Goal: Task Accomplishment & Management: Manage account settings

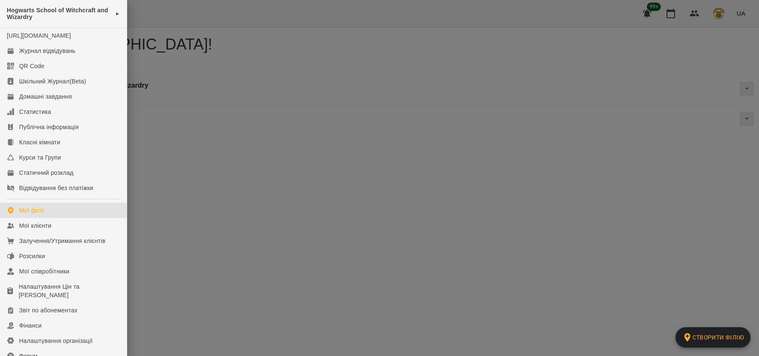
click at [215, 143] on div at bounding box center [379, 178] width 759 height 356
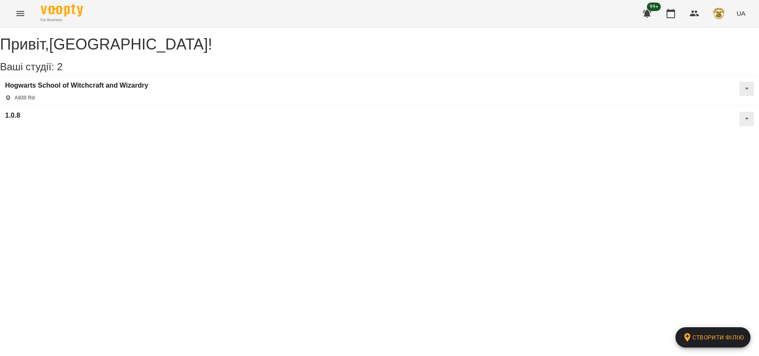
click at [19, 17] on icon "Menu" at bounding box center [20, 13] width 10 height 10
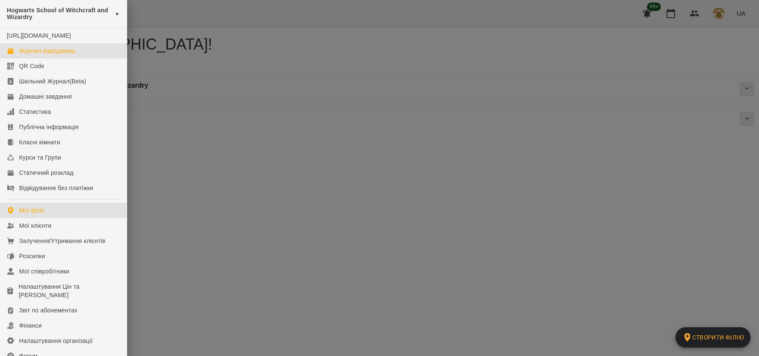
click at [39, 55] on div "Журнал відвідувань" at bounding box center [47, 51] width 56 height 8
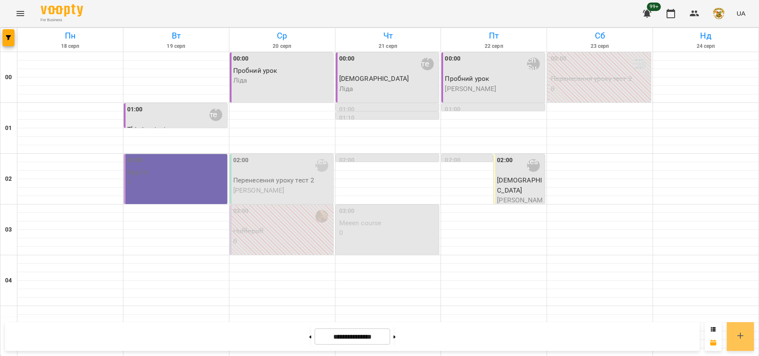
click at [742, 336] on icon at bounding box center [740, 336] width 6 height 6
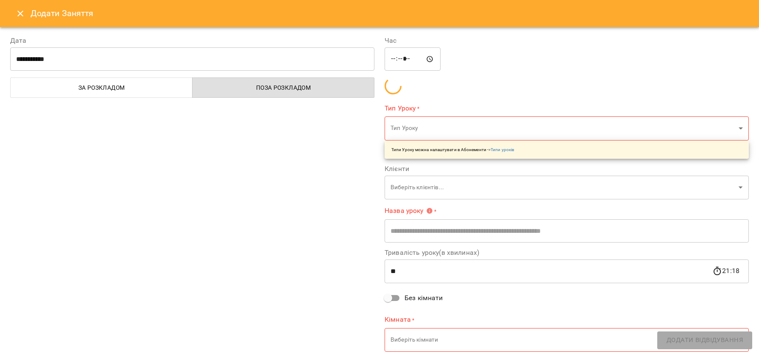
type input "*****"
type input "**********"
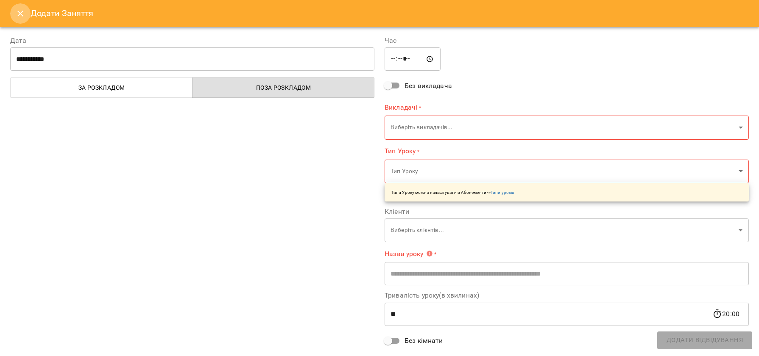
click at [22, 15] on icon "Close" at bounding box center [20, 13] width 10 height 10
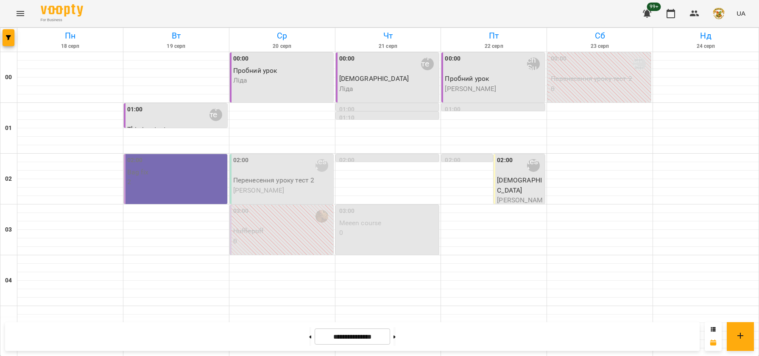
click at [18, 11] on icon "Menu" at bounding box center [21, 13] width 8 height 5
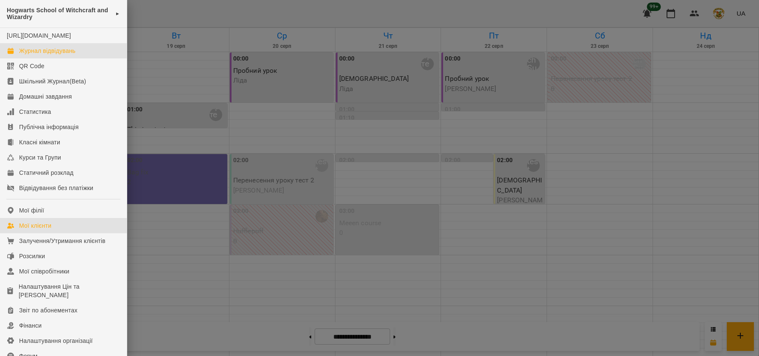
click at [44, 230] on div "Мої клієнти" at bounding box center [35, 226] width 32 height 8
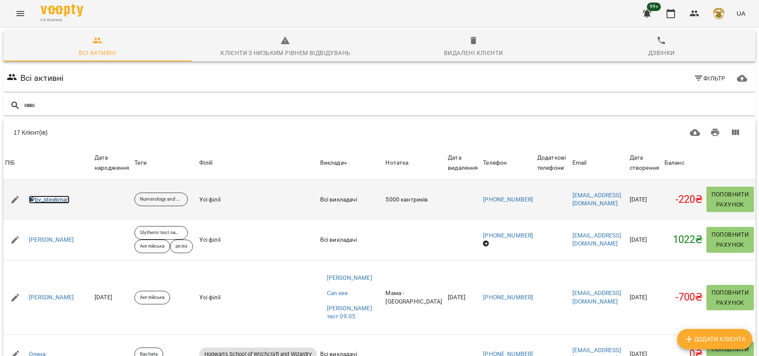
click at [52, 199] on link "by_steekman" at bounding box center [49, 200] width 41 height 8
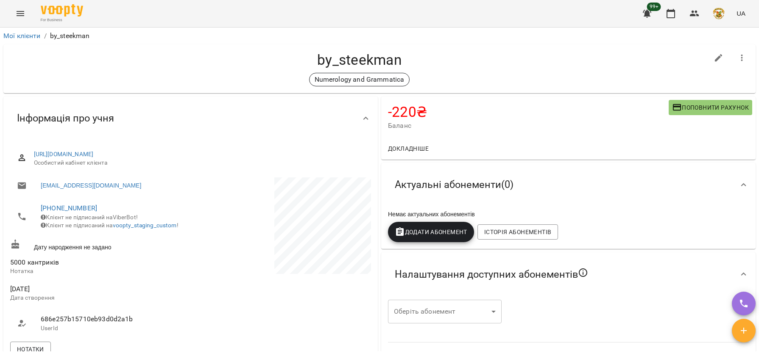
click at [743, 334] on icon "button" at bounding box center [743, 331] width 6 height 6
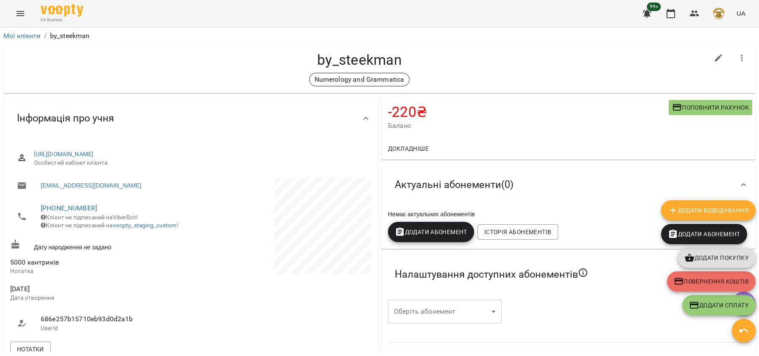
click at [720, 213] on span "Додати Відвідування" at bounding box center [707, 211] width 81 height 10
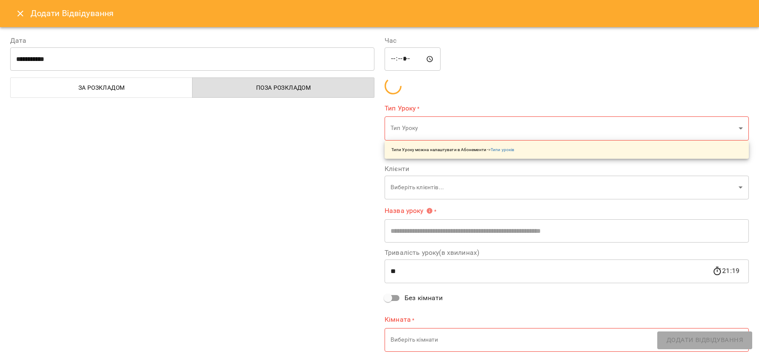
type input "**********"
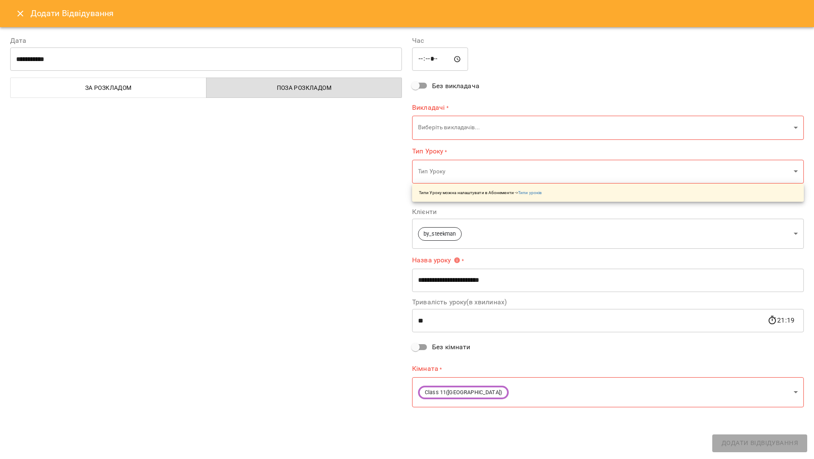
click at [19, 14] on icon "Close" at bounding box center [20, 13] width 10 height 10
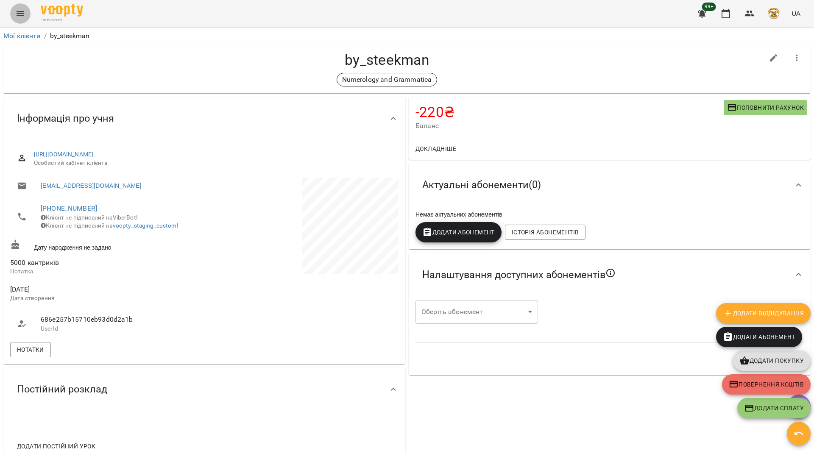
click at [23, 17] on icon "Menu" at bounding box center [20, 13] width 10 height 10
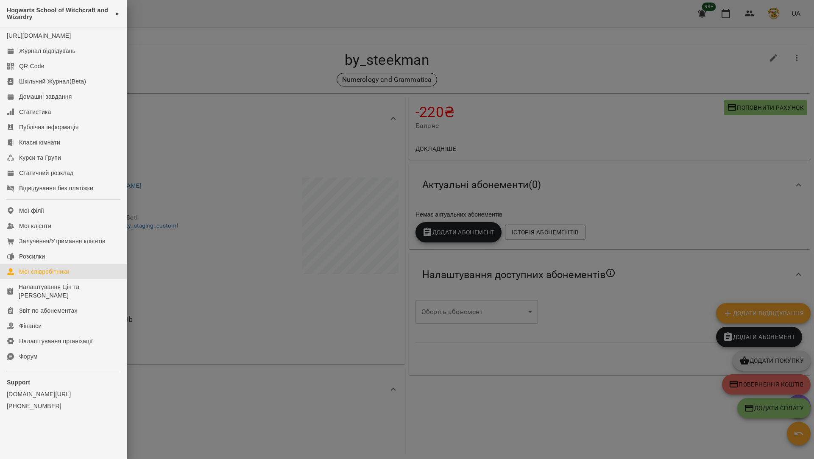
click at [50, 276] on div "Мої співробітники" at bounding box center [44, 271] width 50 height 8
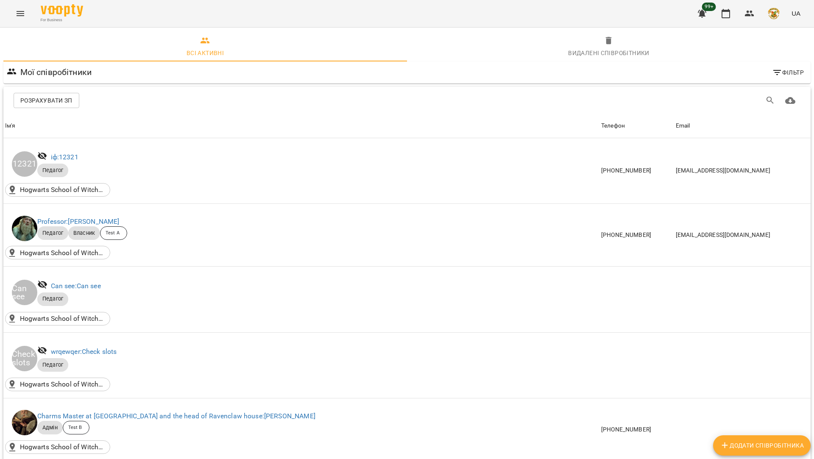
click at [18, 8] on icon "Menu" at bounding box center [20, 13] width 10 height 10
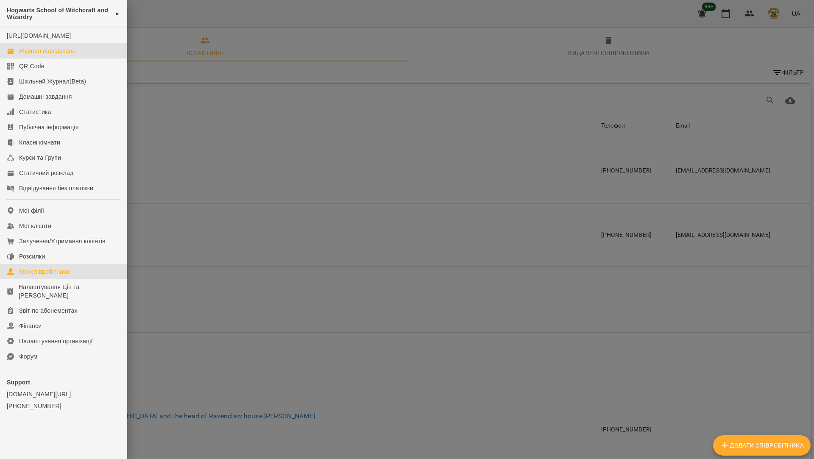
click at [36, 55] on div "Журнал відвідувань" at bounding box center [47, 51] width 56 height 8
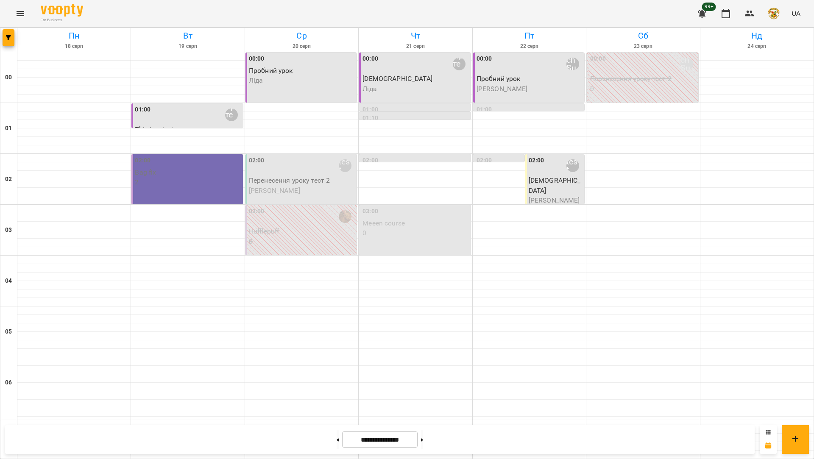
click at [758, 356] on icon at bounding box center [768, 432] width 5 height 4
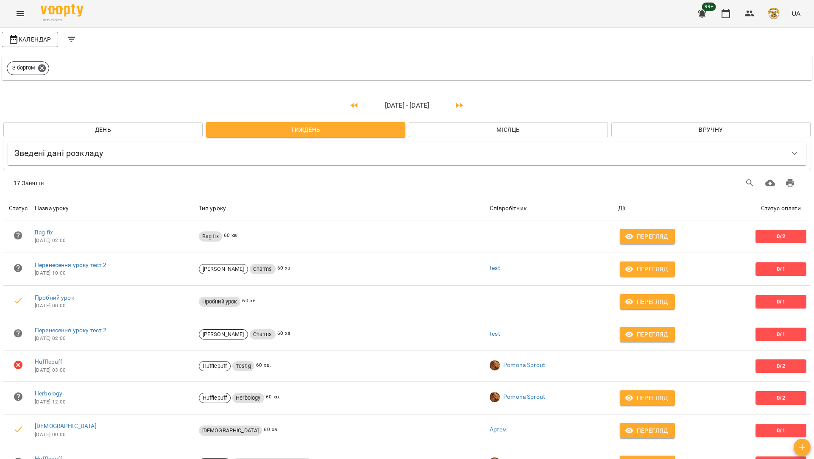
click at [353, 106] on icon "button" at bounding box center [353, 105] width 7 height 5
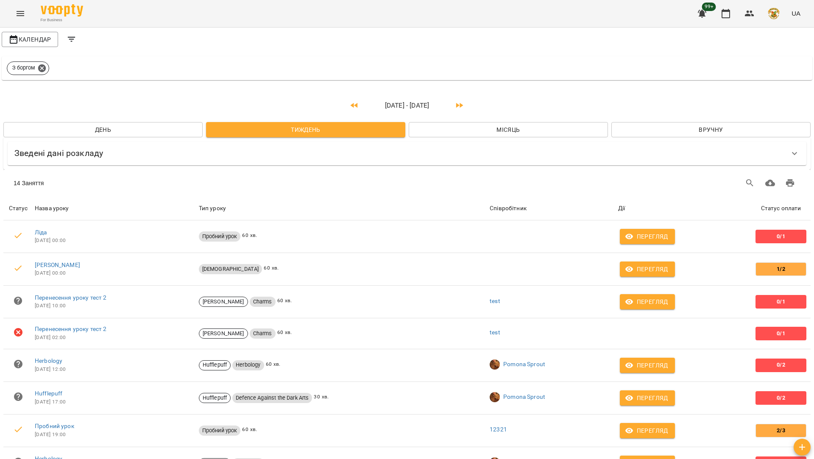
click at [352, 105] on icon "button" at bounding box center [353, 105] width 7 height 5
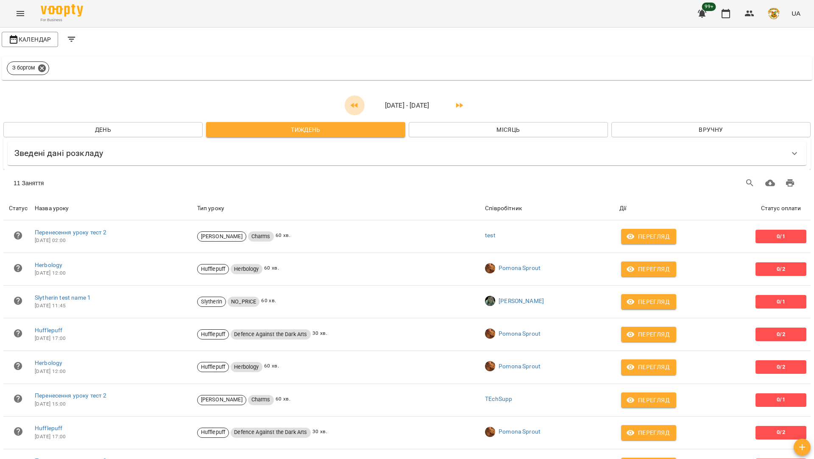
click at [354, 106] on icon "button" at bounding box center [354, 105] width 10 height 10
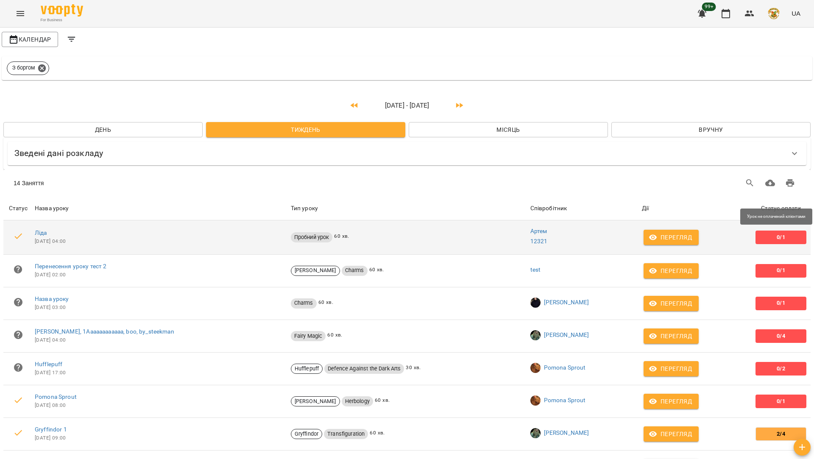
click at [758, 236] on span "0/1" at bounding box center [780, 238] width 15 height 8
click at [655, 238] on icon "button" at bounding box center [652, 237] width 8 height 8
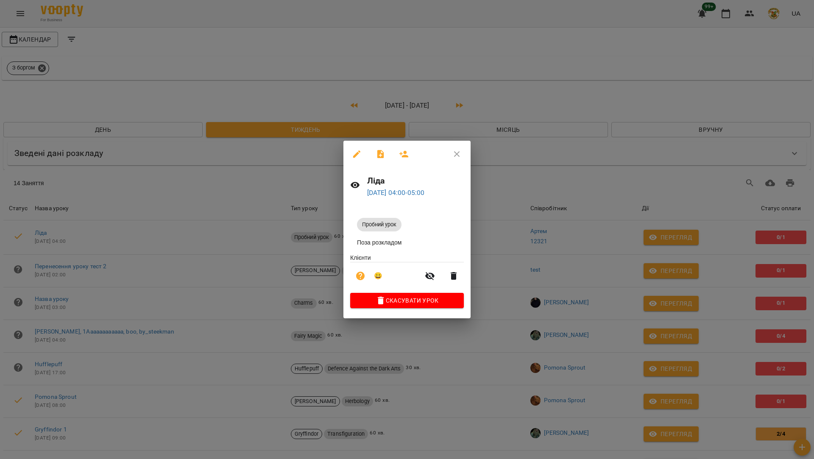
click at [356, 147] on button "button" at bounding box center [357, 154] width 20 height 20
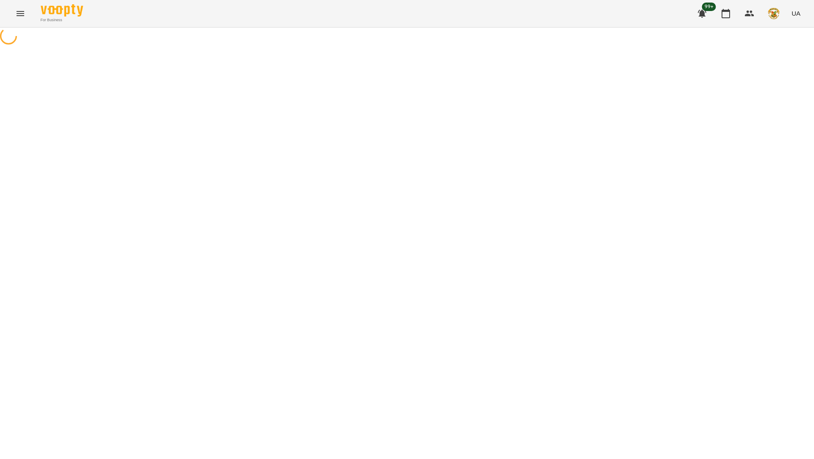
select select "**********"
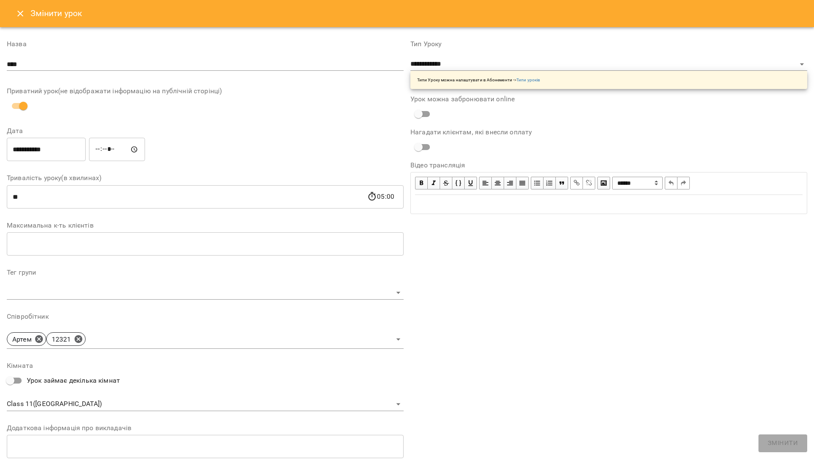
click at [17, 11] on icon "Close" at bounding box center [20, 13] width 10 height 10
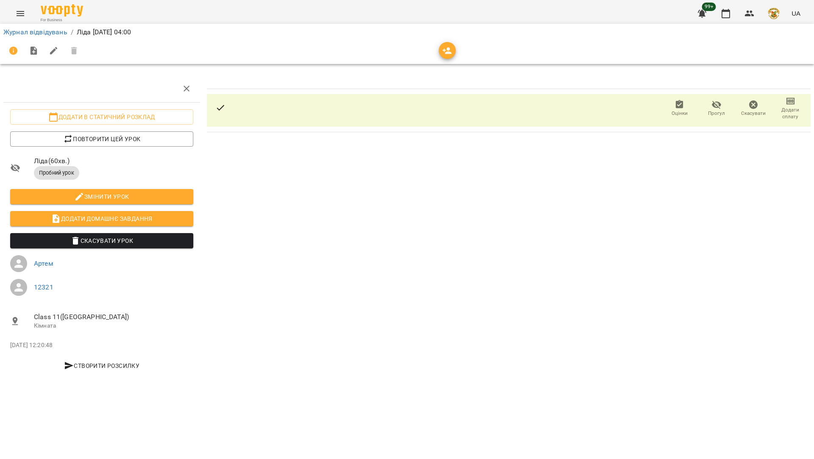
click at [402, 111] on div "Оцінки Прогул Скасувати Додати сплату" at bounding box center [508, 110] width 603 height 33
click at [758, 105] on icon "button" at bounding box center [790, 101] width 10 height 10
click at [758, 102] on li "Додати сплату разового" at bounding box center [762, 100] width 92 height 15
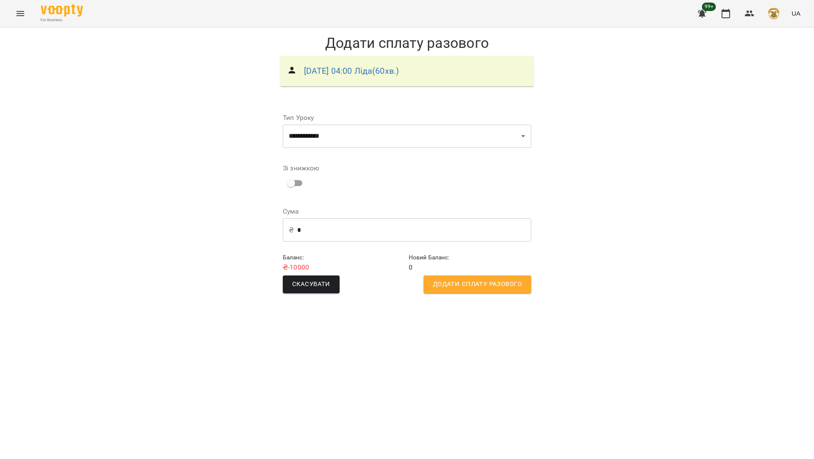
click at [318, 225] on input "*" at bounding box center [414, 230] width 234 height 24
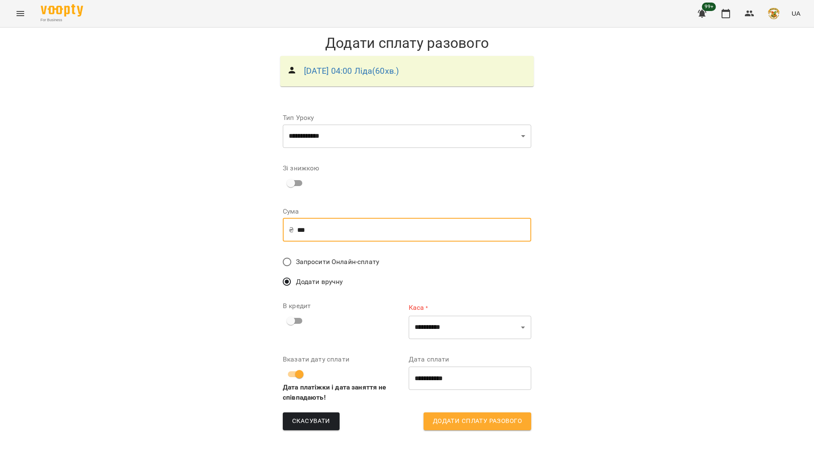
type input "***"
click at [476, 356] on span "Додати сплату разового" at bounding box center [477, 421] width 89 height 11
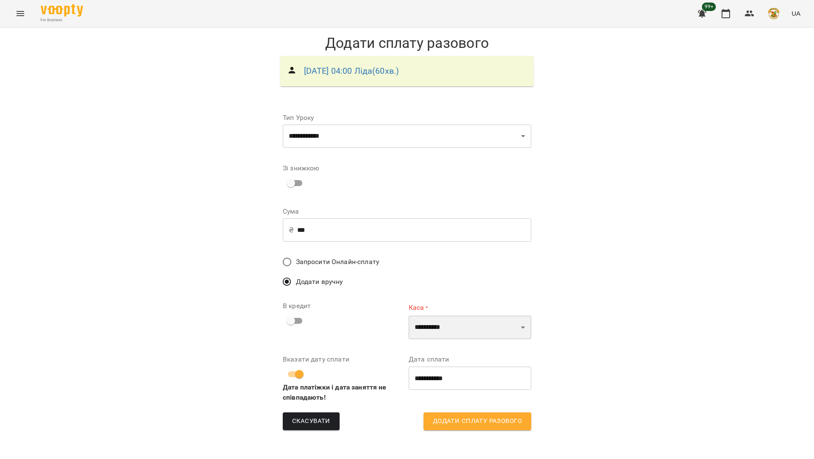
click at [449, 321] on select "**********" at bounding box center [470, 328] width 122 height 24
select select "****"
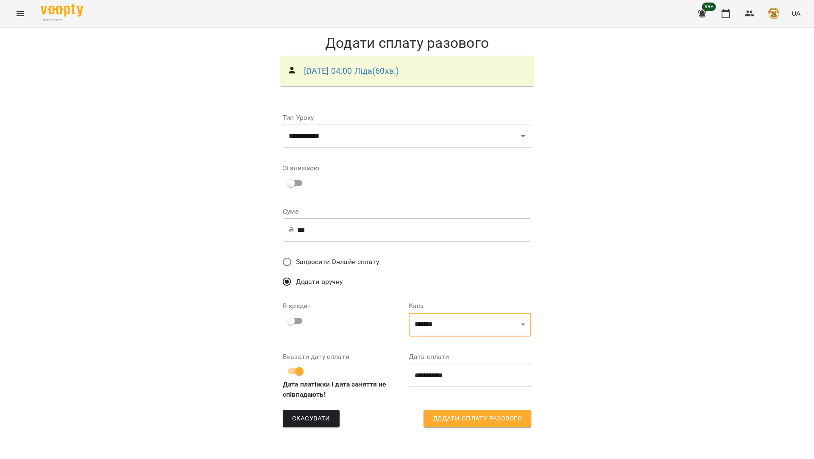
click at [466, 356] on span "Додати сплату разового" at bounding box center [477, 418] width 89 height 11
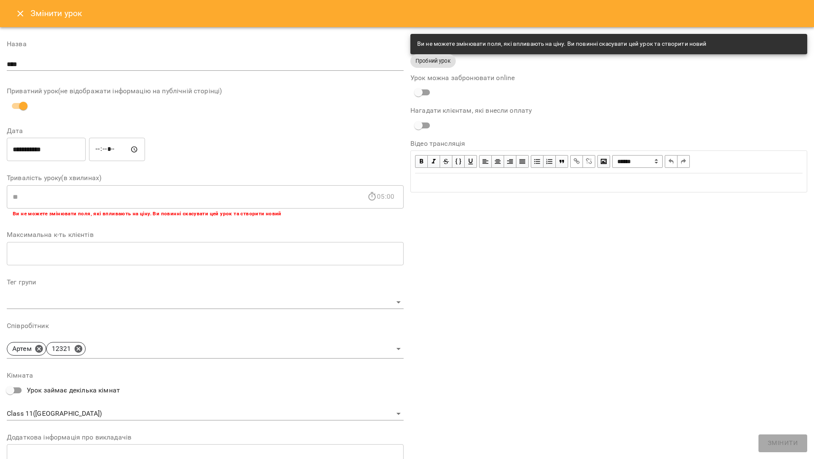
click at [25, 18] on button "Close" at bounding box center [20, 13] width 20 height 20
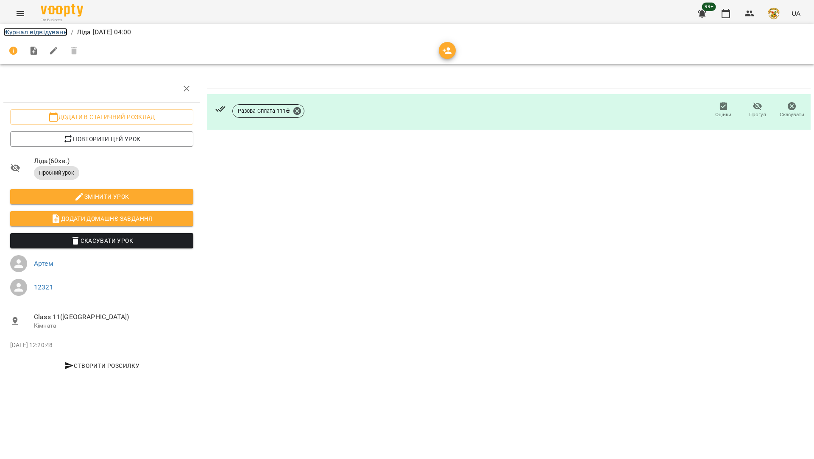
click at [29, 34] on link "Журнал відвідувань" at bounding box center [35, 32] width 64 height 8
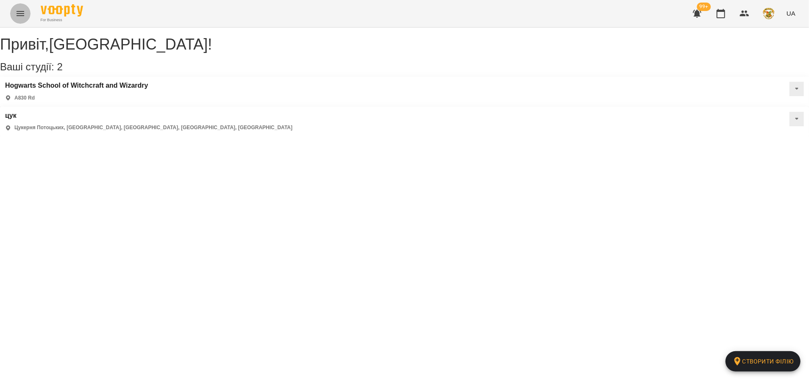
click at [17, 12] on icon "Menu" at bounding box center [20, 13] width 10 height 10
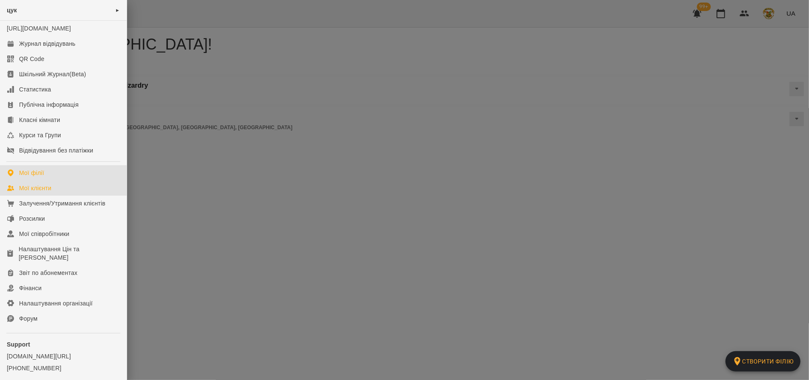
click at [39, 192] on div "Мої клієнти" at bounding box center [35, 188] width 32 height 8
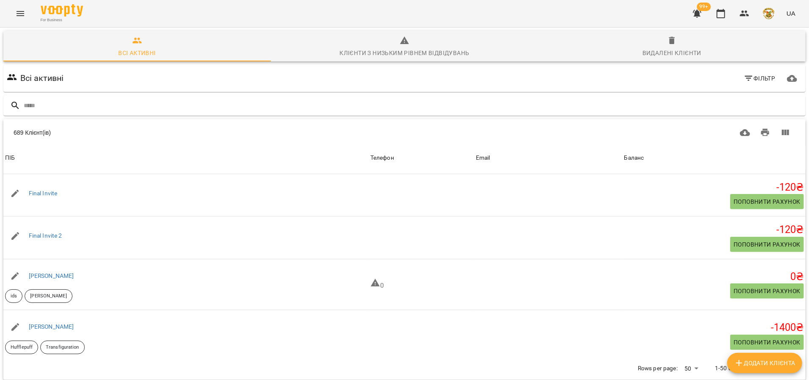
scroll to position [541, 0]
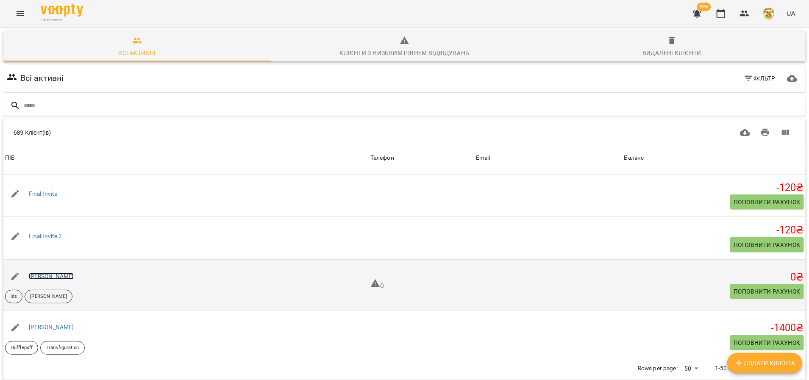
click at [65, 275] on link "Galyna Shpynta" at bounding box center [51, 276] width 45 height 7
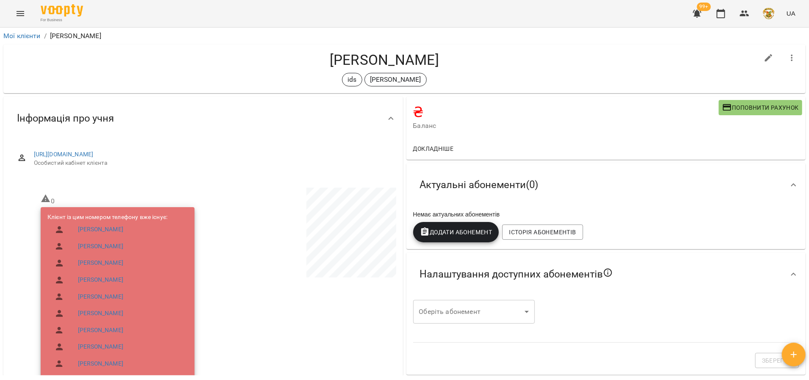
click at [796, 354] on icon "button" at bounding box center [794, 355] width 10 height 10
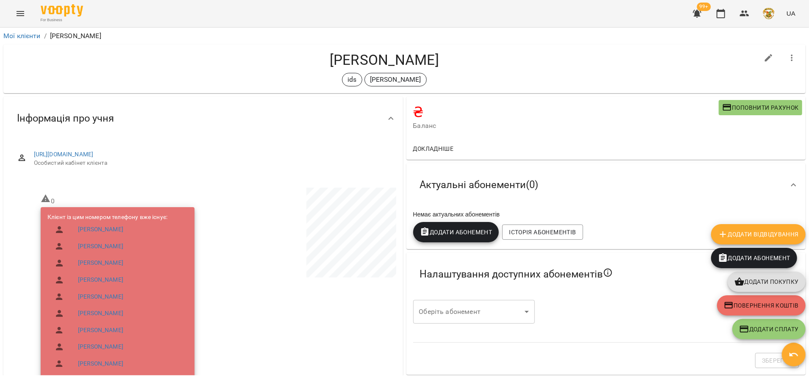
click at [767, 233] on span "Додати Відвідування" at bounding box center [758, 234] width 81 height 10
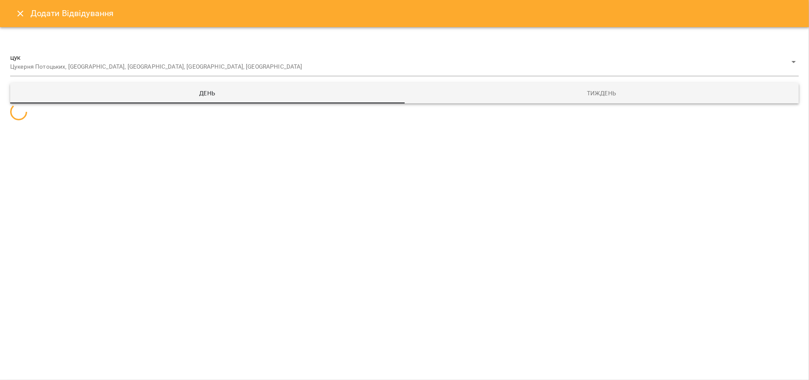
select select
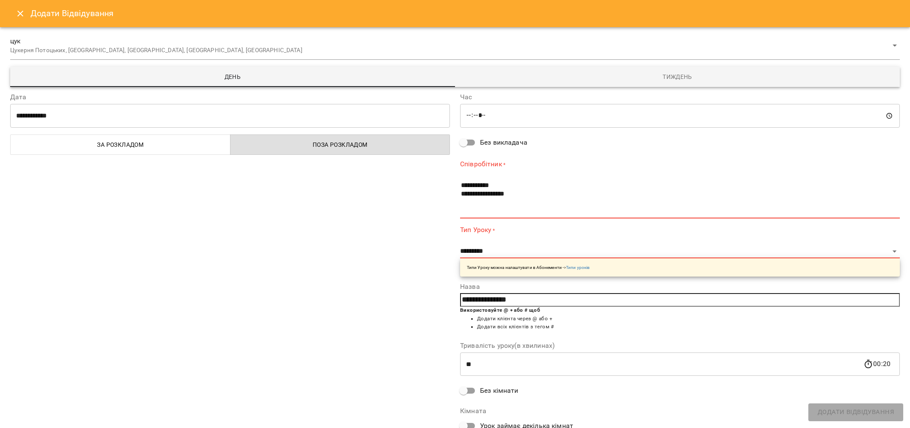
scroll to position [19, 0]
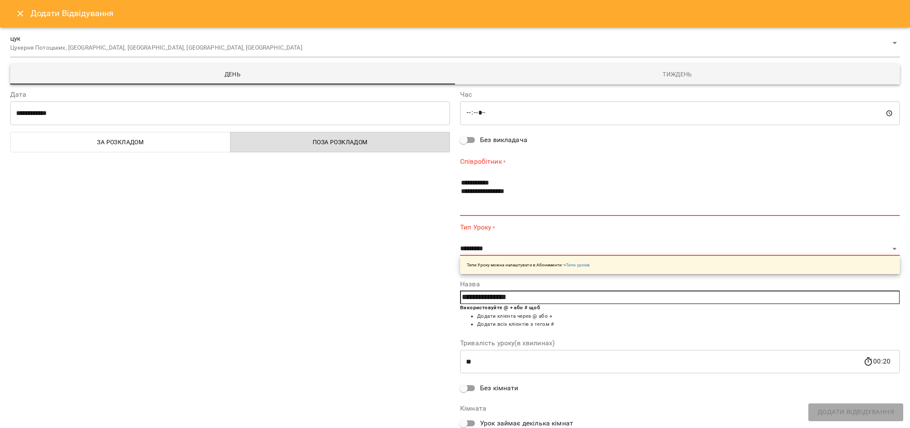
click at [588, 380] on label "Урок займає декілька кімнат" at bounding box center [675, 423] width 438 height 16
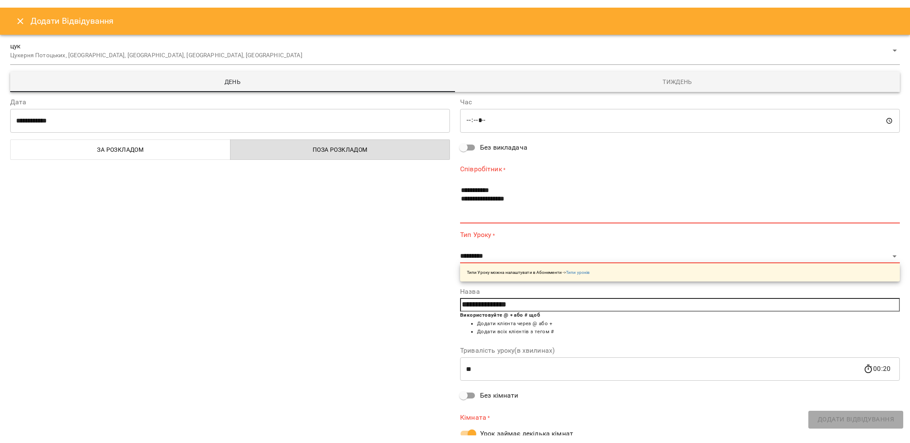
scroll to position [22, 0]
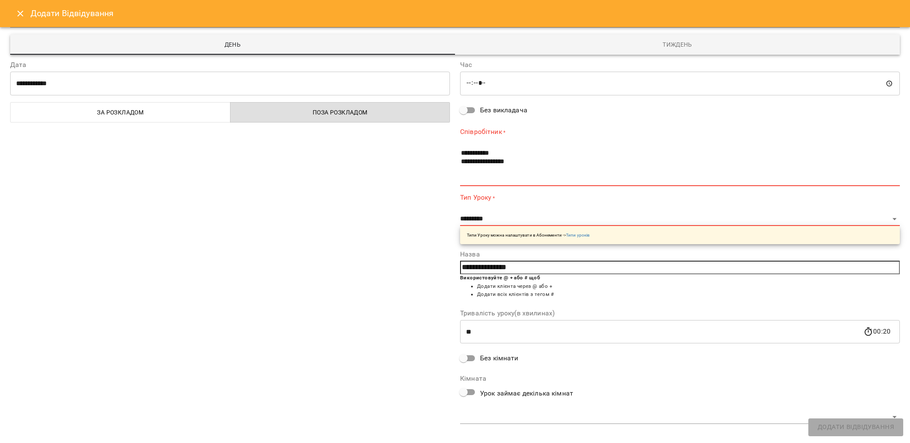
click at [387, 380] on div "**********" at bounding box center [230, 243] width 450 height 386
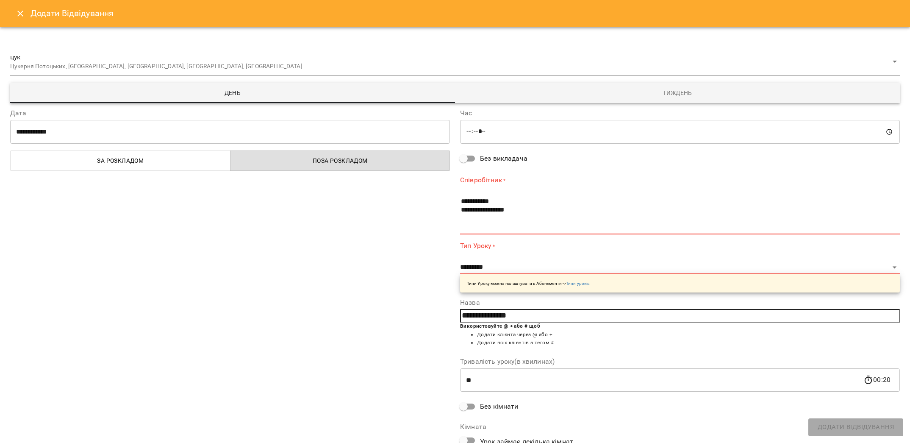
scroll to position [0, 0]
click at [809, 65] on body "For Business 99+ UA Мої клієнти / Galyna Shpynta Galyna Shpynta ids Galyna Shpy…" at bounding box center [455, 235] width 910 height 470
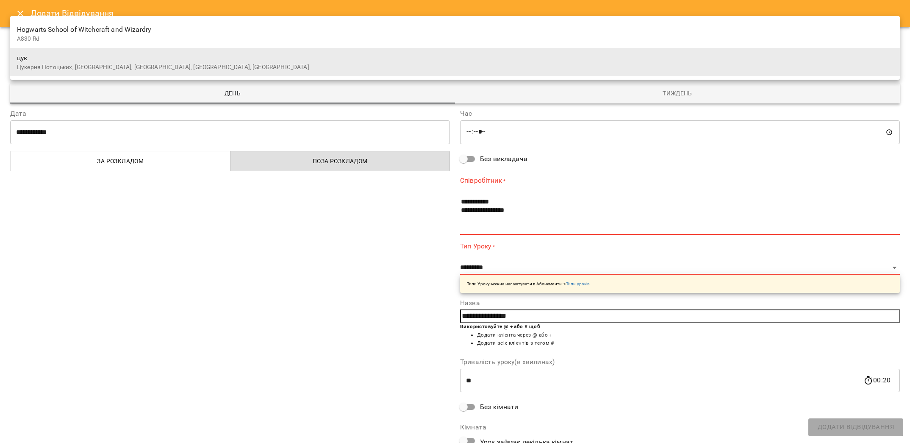
click at [780, 33] on span "Hogwarts School of Witchcraft and Wizardry" at bounding box center [455, 30] width 876 height 10
type input "*"
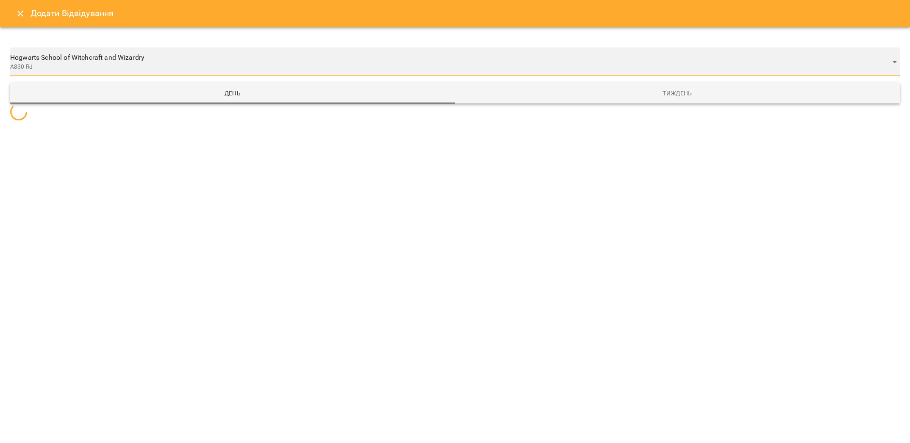
select select
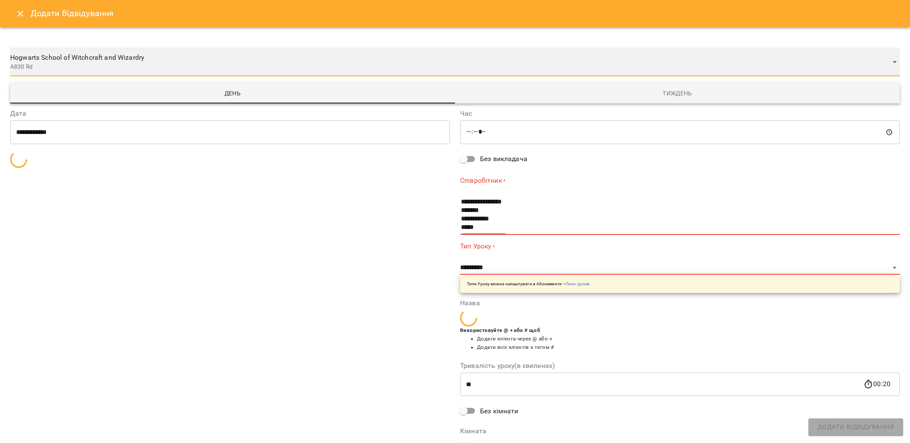
type input "*****"
type input "**********"
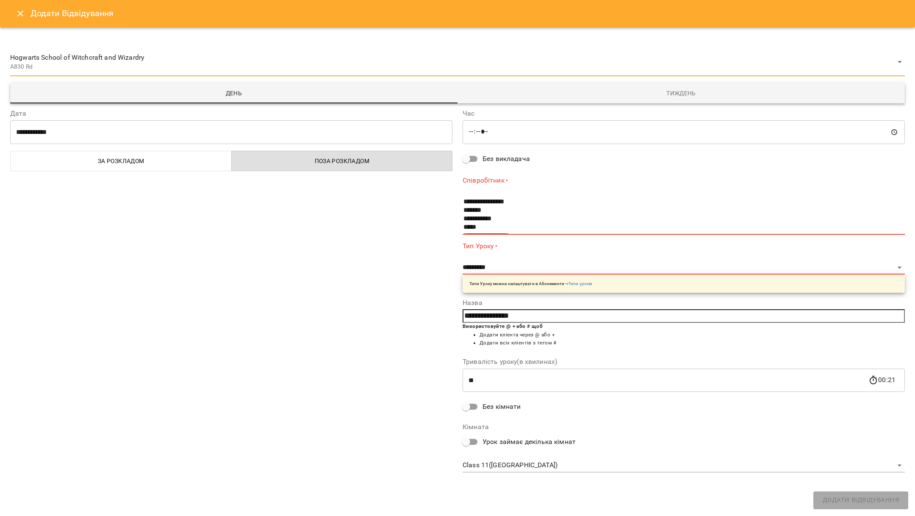
click at [17, 12] on icon "Close" at bounding box center [20, 13] width 10 height 10
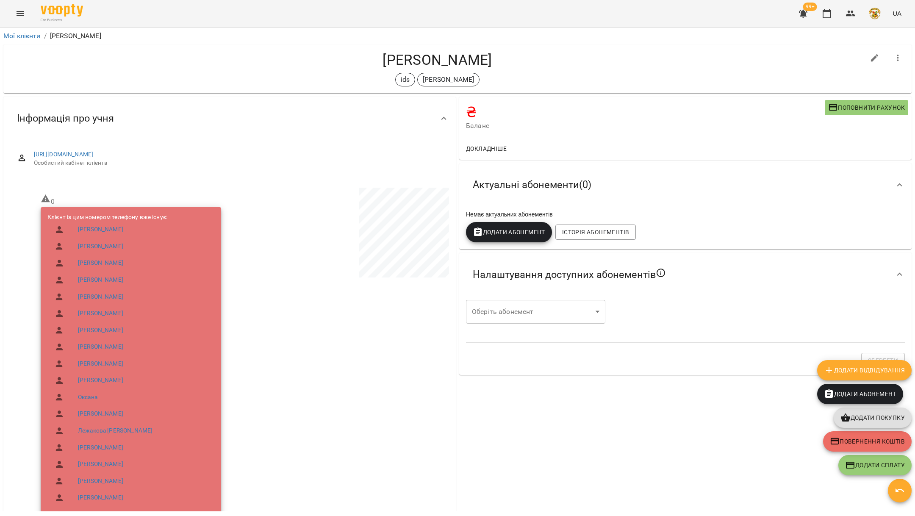
click at [22, 11] on icon "Menu" at bounding box center [20, 13] width 10 height 10
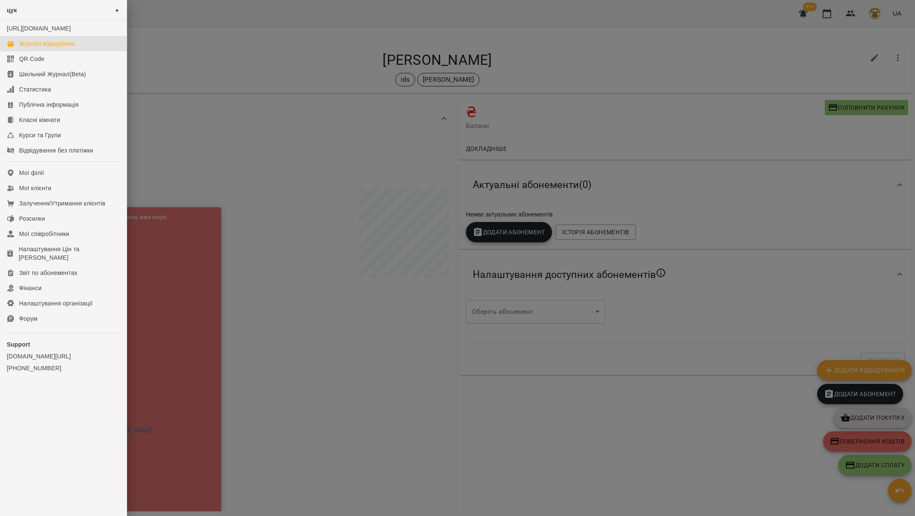
click at [45, 48] on div "Журнал відвідувань" at bounding box center [47, 43] width 56 height 8
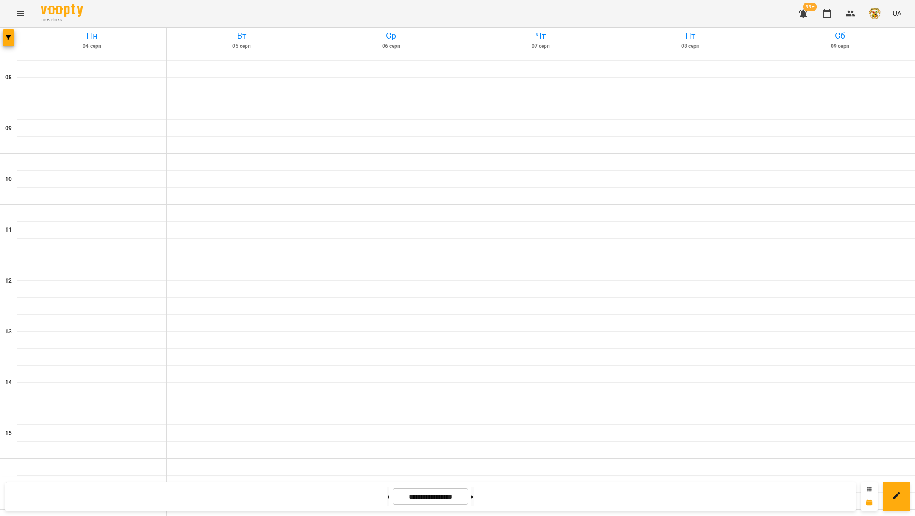
click at [809, 380] on icon at bounding box center [869, 489] width 5 height 5
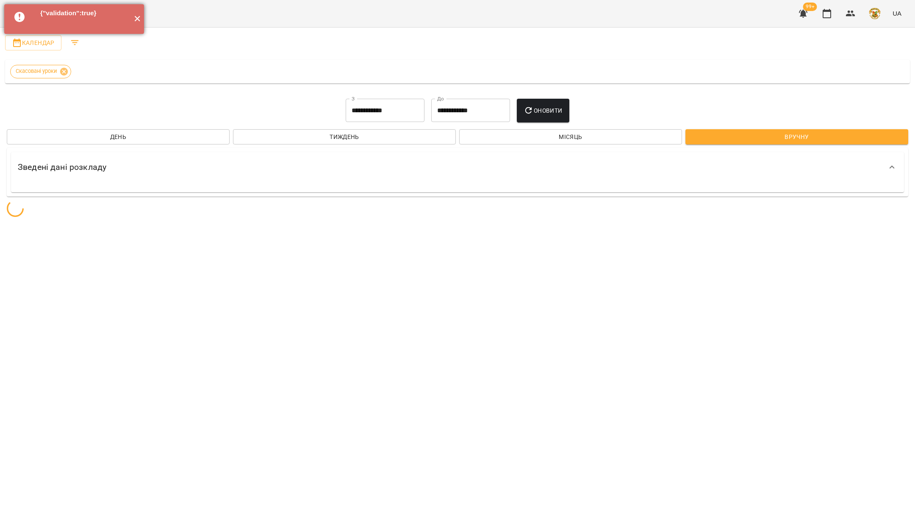
click at [137, 19] on button "✕" at bounding box center [137, 19] width 14 height 30
click at [402, 140] on span "Тиждень" at bounding box center [344, 137] width 209 height 10
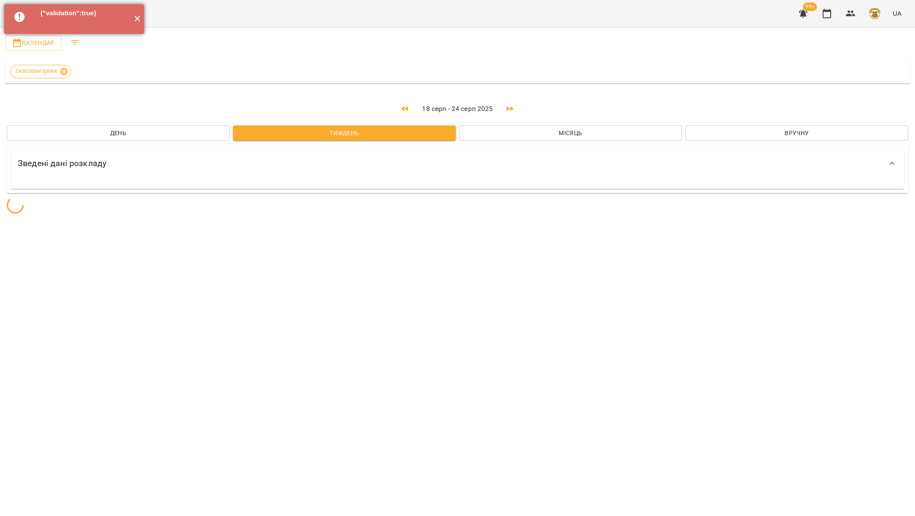
click at [136, 16] on button "✕" at bounding box center [137, 19] width 14 height 30
click at [24, 11] on icon "Menu" at bounding box center [21, 13] width 8 height 5
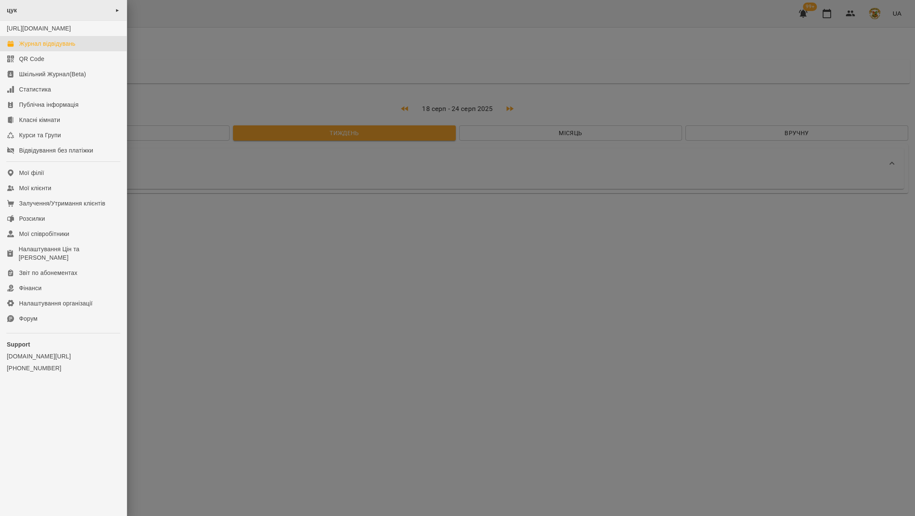
click at [59, 12] on div "цук ►" at bounding box center [63, 10] width 127 height 21
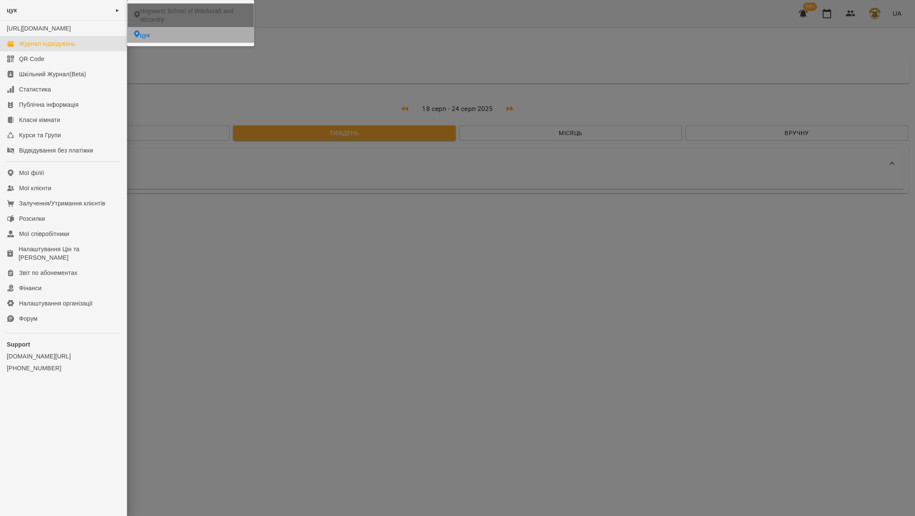
click at [160, 13] on span "Hogwarts School of Witchcraft and Wizardry" at bounding box center [193, 15] width 107 height 17
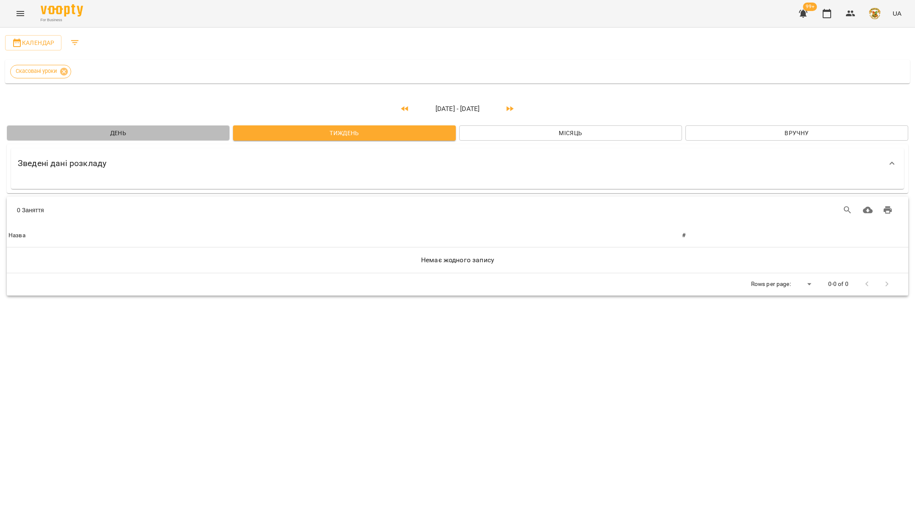
click at [199, 125] on button "День" at bounding box center [118, 132] width 223 height 15
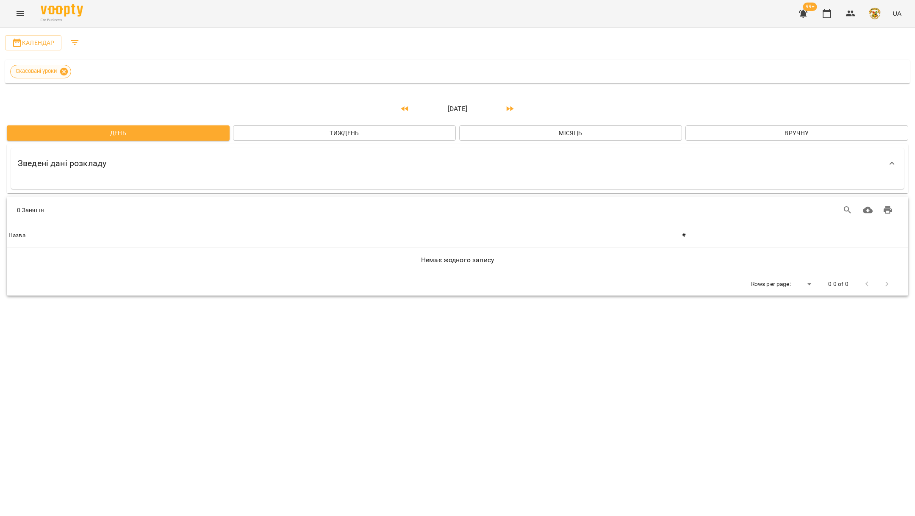
click at [63, 69] on icon at bounding box center [64, 71] width 8 height 8
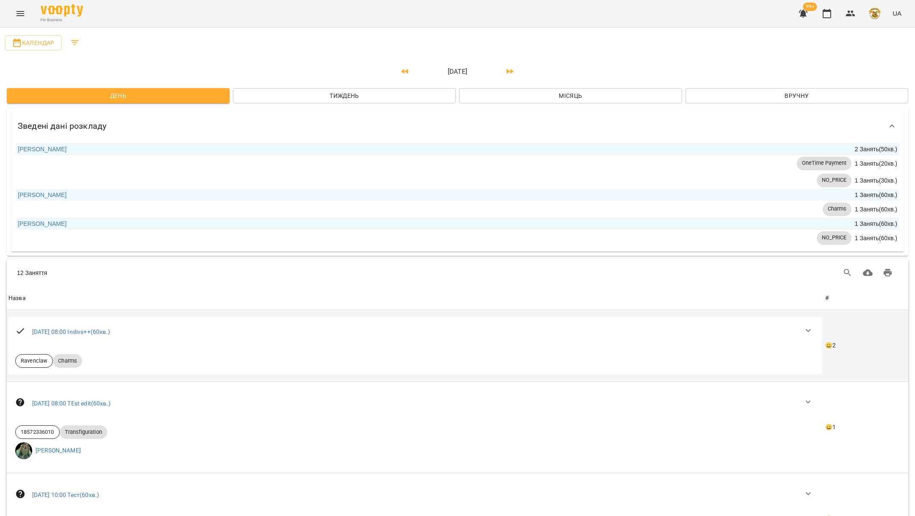
click at [811, 332] on icon "button" at bounding box center [808, 330] width 5 height 3
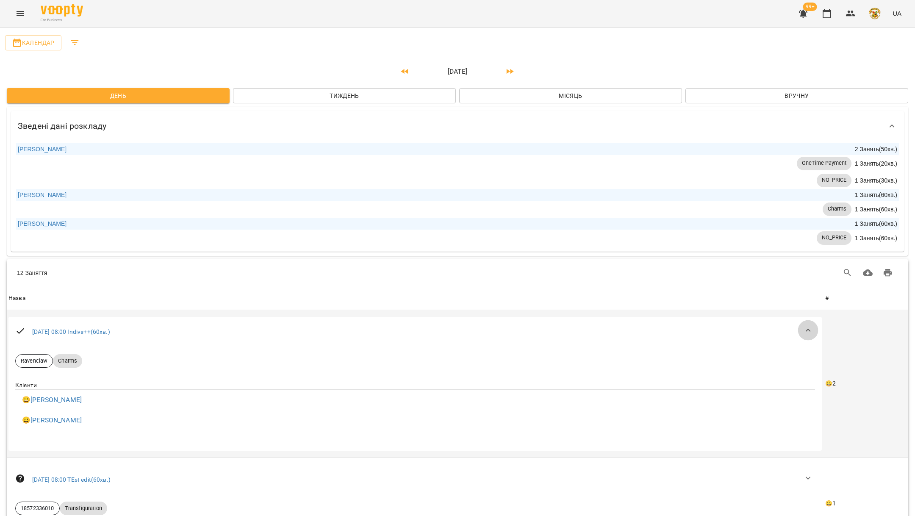
click at [814, 334] on icon "button" at bounding box center [809, 330] width 10 height 10
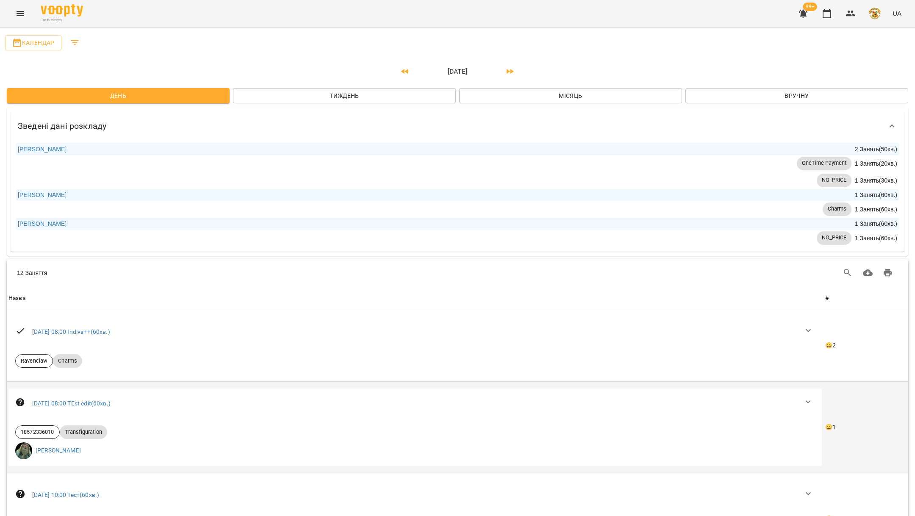
scroll to position [338, 0]
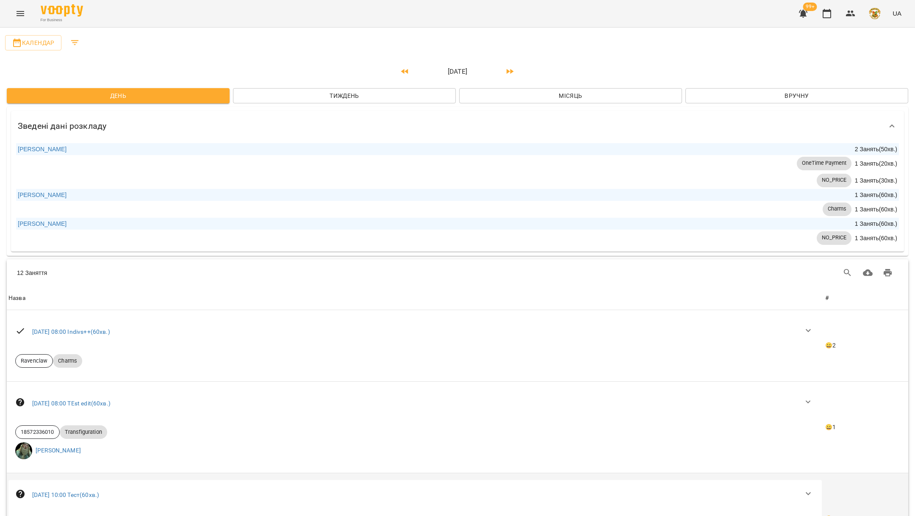
click at [841, 473] on td "😀2 /5" at bounding box center [866, 519] width 85 height 92
click at [819, 484] on button "button" at bounding box center [808, 494] width 20 height 20
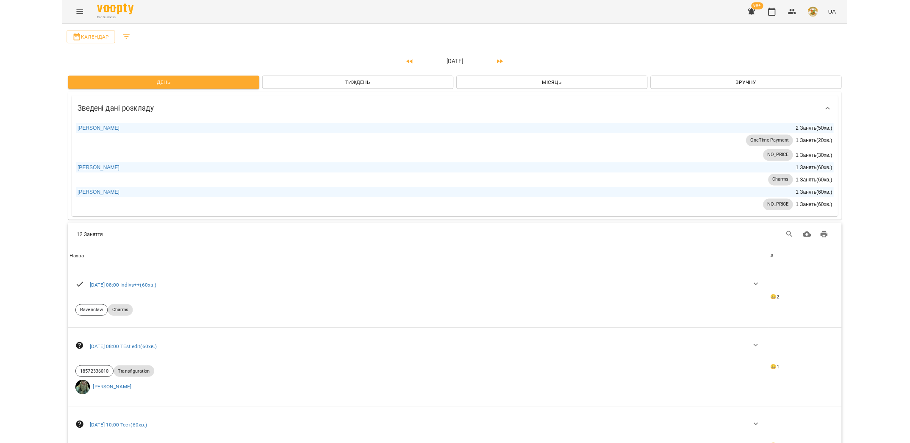
scroll to position [462, 0]
